Goal: Communication & Community: Answer question/provide support

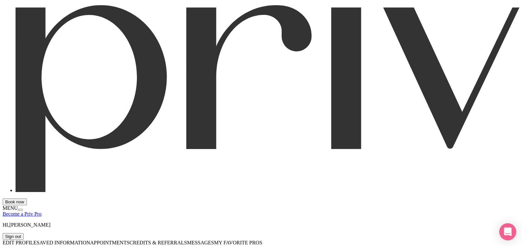
click at [509, 238] on div "Open Intercom Messenger" at bounding box center [507, 231] width 17 height 17
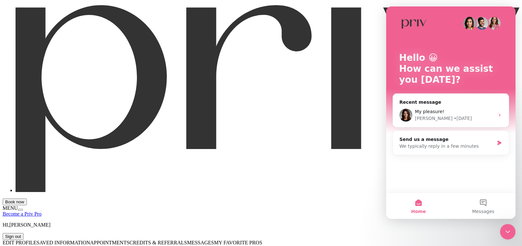
click at [480, 199] on button "Messages" at bounding box center [483, 206] width 65 height 26
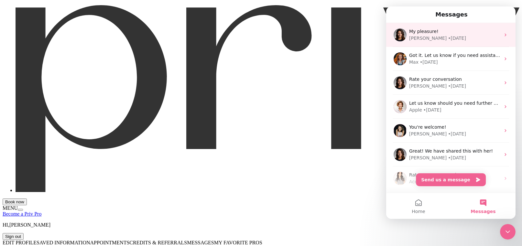
click at [448, 35] on div "• [DATE]" at bounding box center [457, 38] width 18 height 7
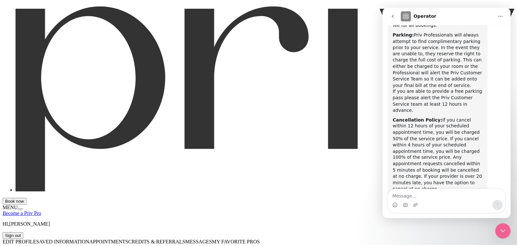
scroll to position [2259, 0]
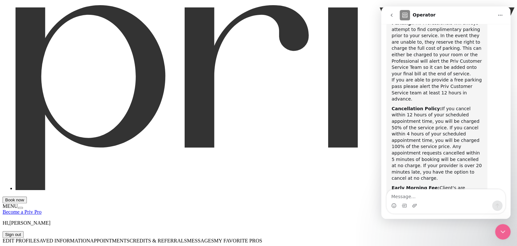
click at [428, 193] on textarea "Message…" at bounding box center [446, 194] width 118 height 11
type textarea "Hi"
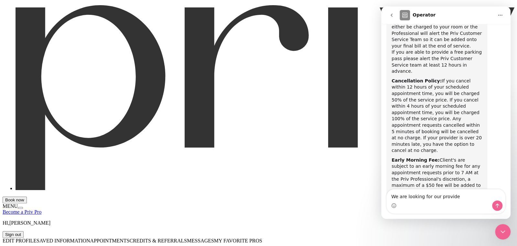
type textarea "We are looking for our provider"
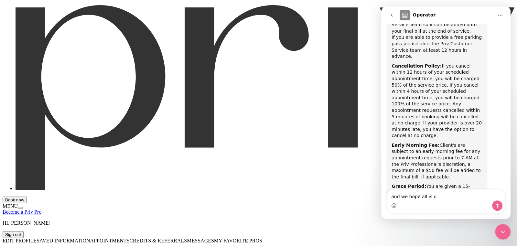
type textarea "and we hope all is ok"
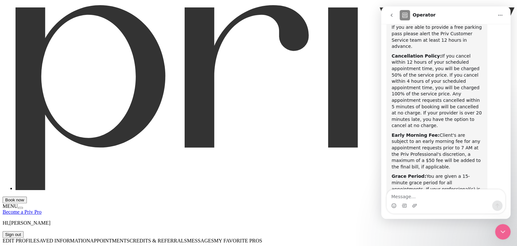
scroll to position [2316, 0]
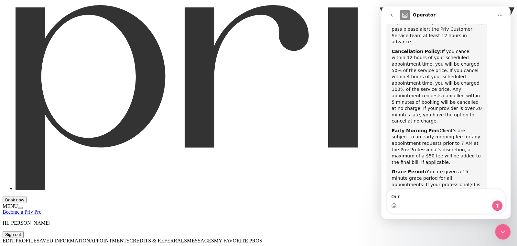
type textarea "Our"
click at [390, 13] on icon "go back" at bounding box center [391, 15] width 5 height 5
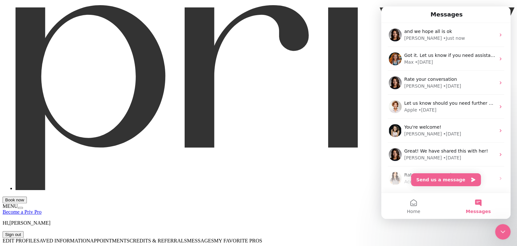
scroll to position [0, 0]
click at [443, 182] on button "Send us a message" at bounding box center [446, 179] width 70 height 13
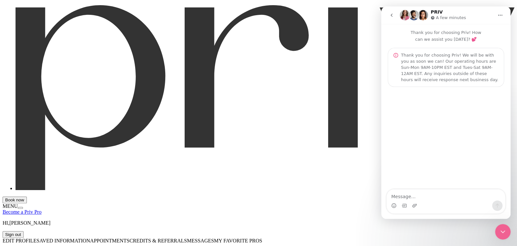
drag, startPoint x: 431, startPoint y: 198, endPoint x: 428, endPoint y: 202, distance: 4.4
click at [430, 200] on textarea "Message…" at bounding box center [446, 194] width 118 height 11
type textarea "Hi"
type textarea "W"
click at [395, 197] on textarea "W are looking for" at bounding box center [446, 194] width 118 height 11
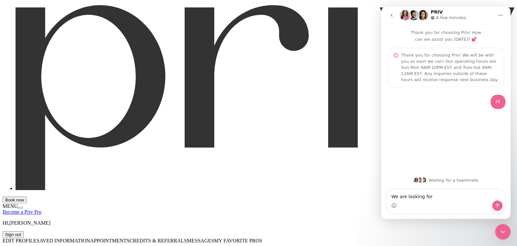
click at [441, 197] on textarea "We are looking for" at bounding box center [446, 194] width 118 height 11
type textarea "We are looking for our provider"
type textarea "And we hope all is ok"
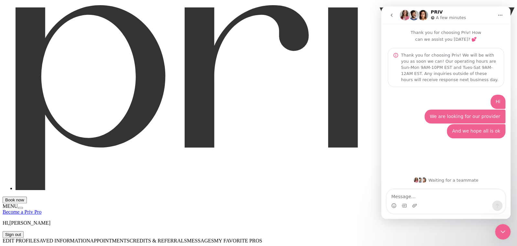
type textarea "M"
type textarea "We have an appointment at 2pm Pacific."
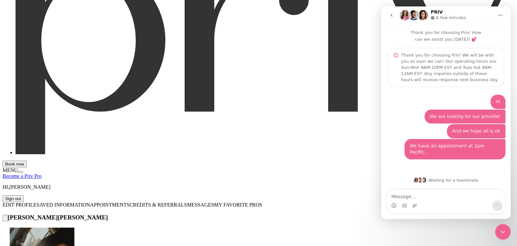
scroll to position [379, 0]
type input "Hi [PERSON_NAME]"
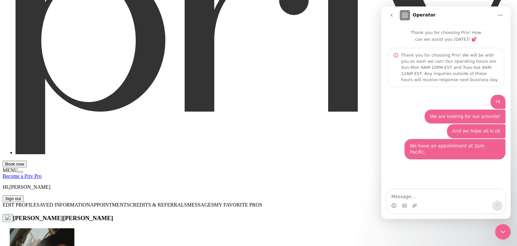
type input "Just wanted to make sure you had received the request for the 2pm mani"
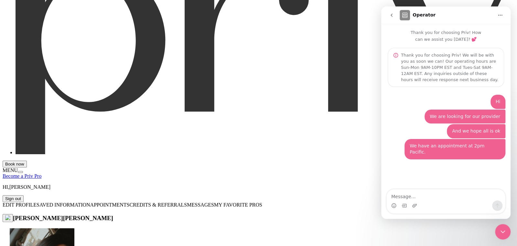
drag, startPoint x: 367, startPoint y: 167, endPoint x: 372, endPoint y: 187, distance: 20.9
type input "Just wanted to make sure you had received the request for the 2pm mani"
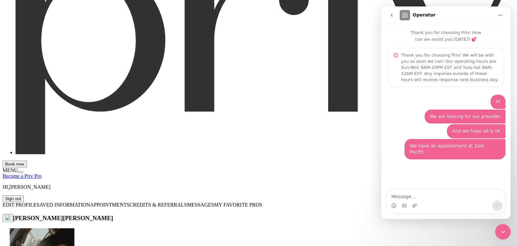
click at [415, 199] on textarea "Message…" at bounding box center [446, 194] width 118 height 11
type textarea "oh all good"
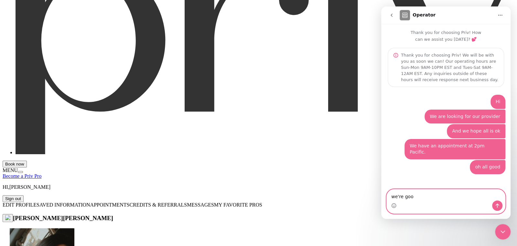
type textarea "we're good"
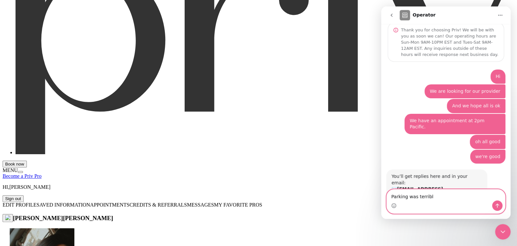
type textarea "Parking was terrible"
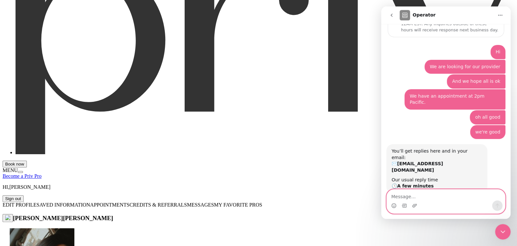
scroll to position [67, 0]
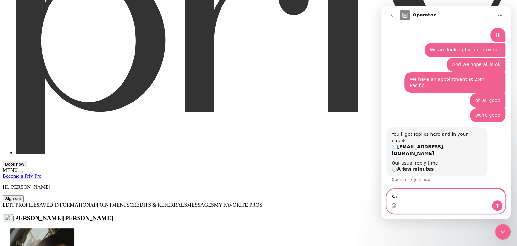
type textarea "S"
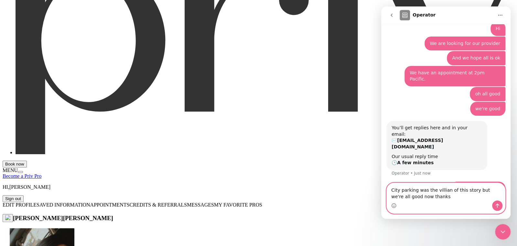
type textarea "City parking was the villian of this story but we're all good now thanks!"
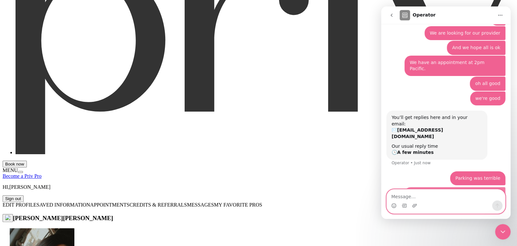
scroll to position [88, 0]
